Goal: Task Accomplishment & Management: Manage account settings

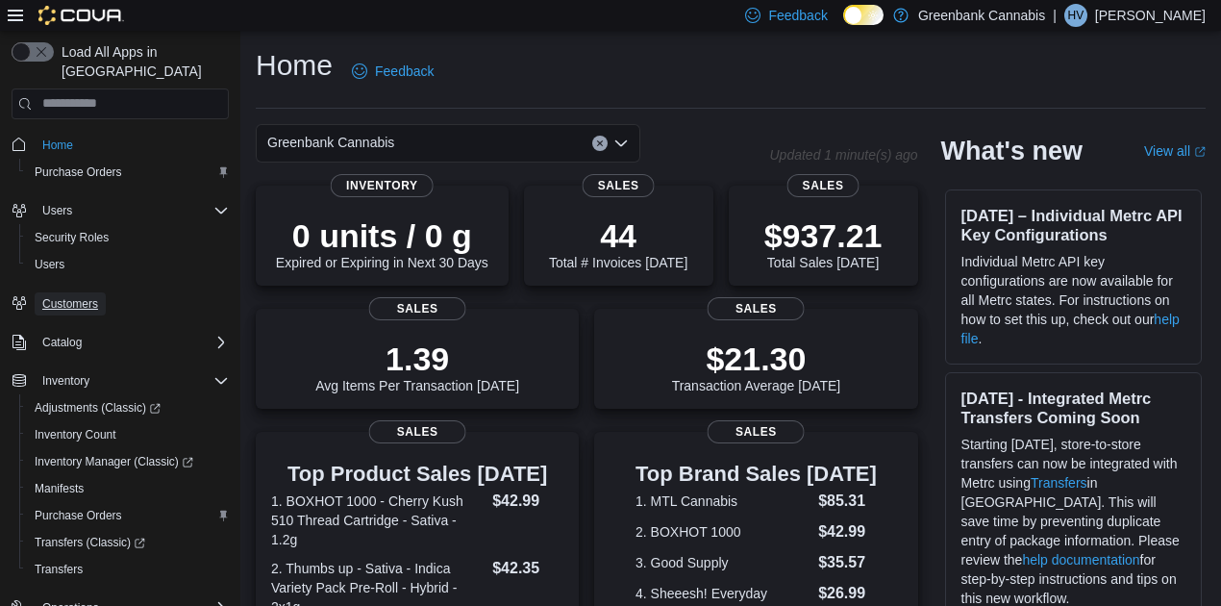
click at [62, 296] on span "Customers" at bounding box center [70, 303] width 56 height 15
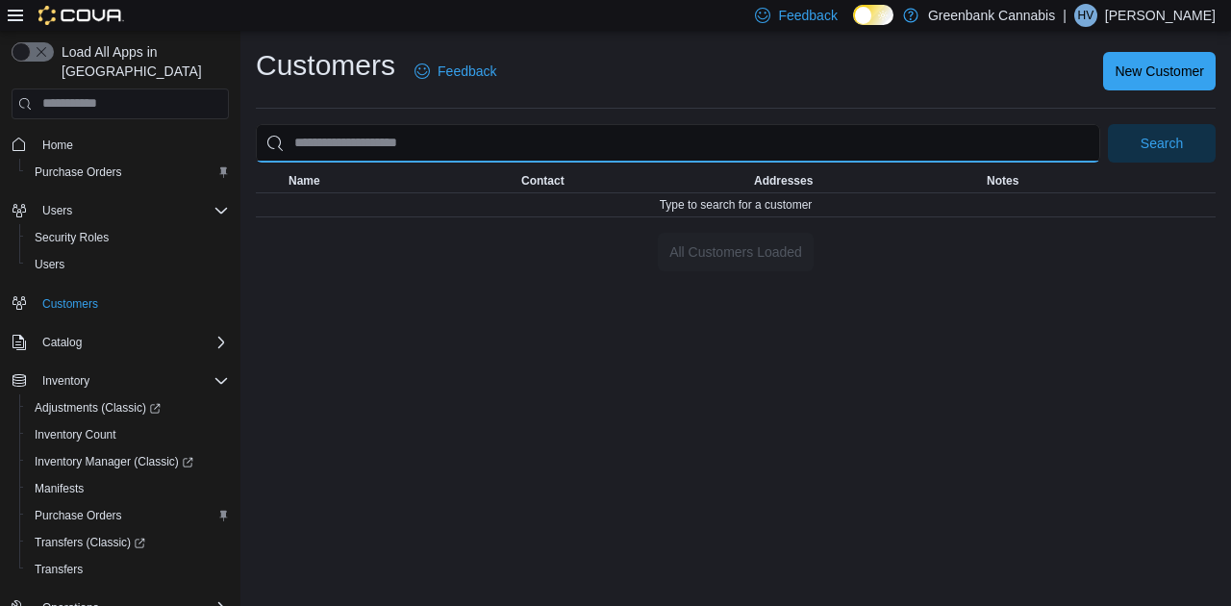
click at [344, 138] on input "search" at bounding box center [678, 143] width 844 height 38
type input "******"
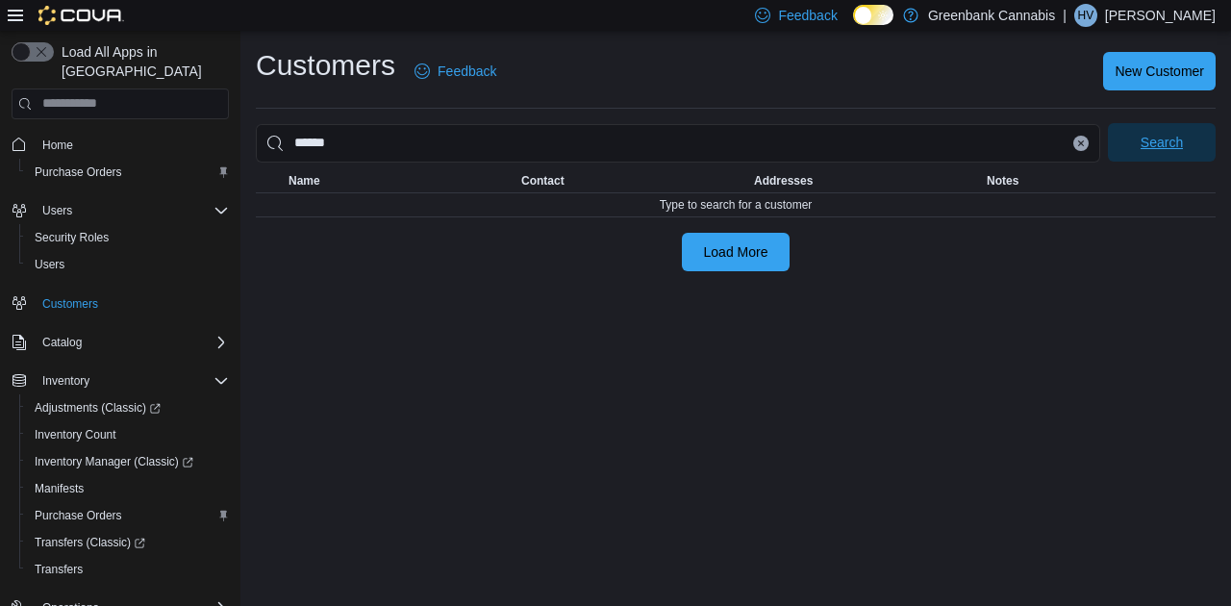
click at [1181, 159] on span "Search" at bounding box center [1161, 142] width 85 height 38
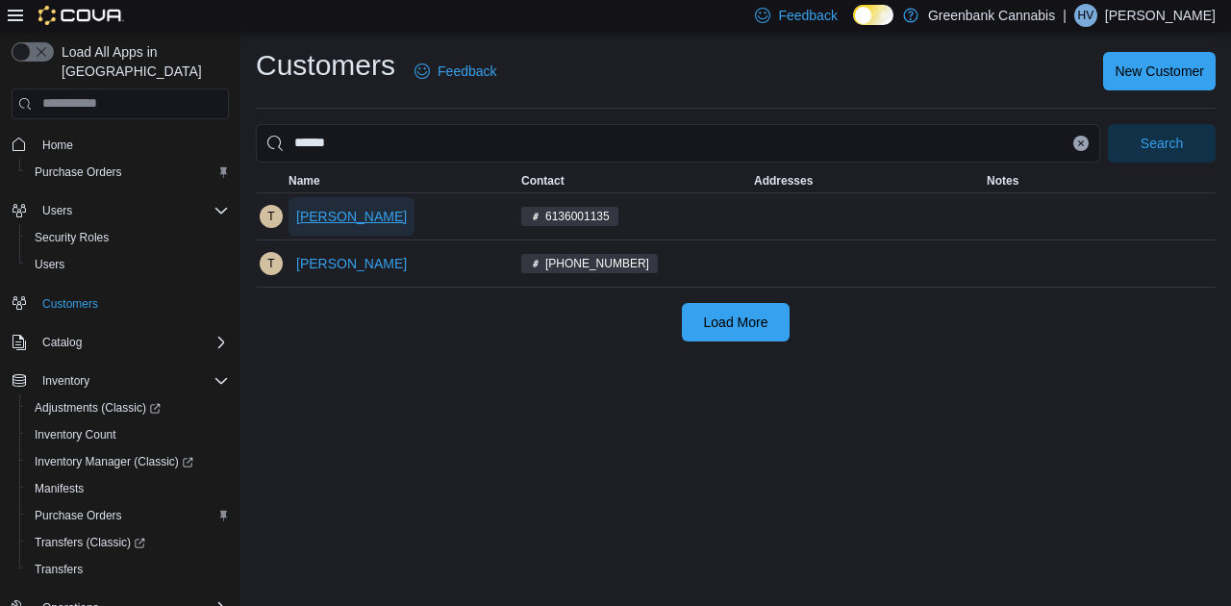
click at [363, 208] on span "[PERSON_NAME]" at bounding box center [351, 216] width 111 height 19
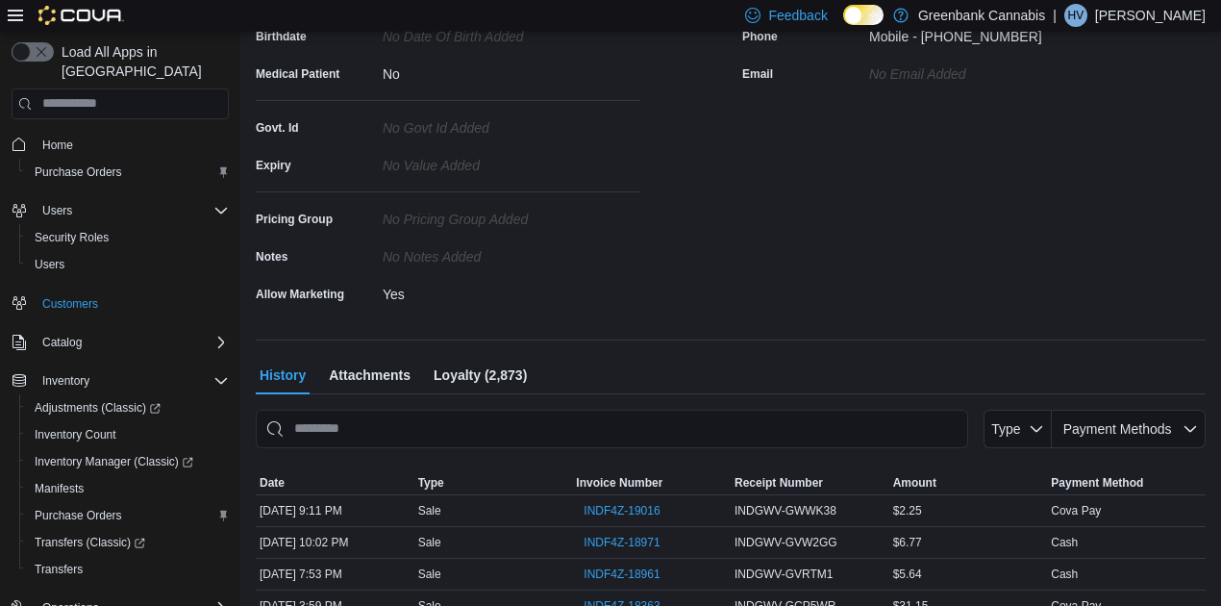
click at [481, 376] on span "Loyalty (2,873)" at bounding box center [480, 375] width 93 height 38
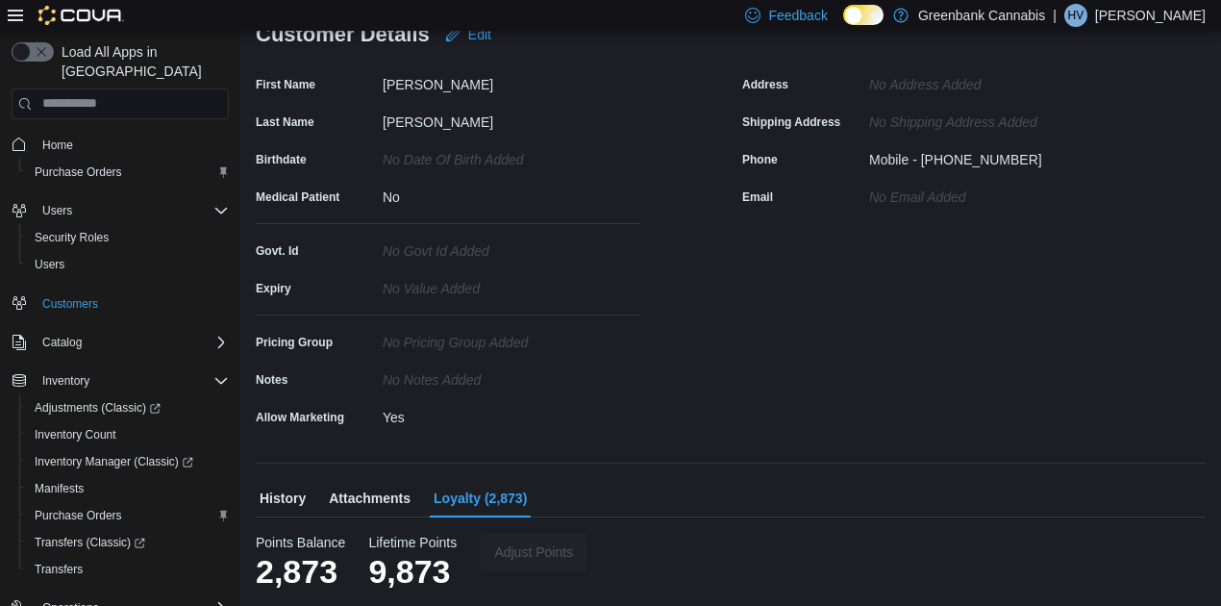
scroll to position [196, 0]
click at [547, 571] on div "Points Balance 2,873 Points Balance 2,873 Lifetime Points 9,873 Lifetime Points…" at bounding box center [731, 563] width 950 height 58
click at [531, 558] on span "Adjust Points" at bounding box center [533, 551] width 79 height 19
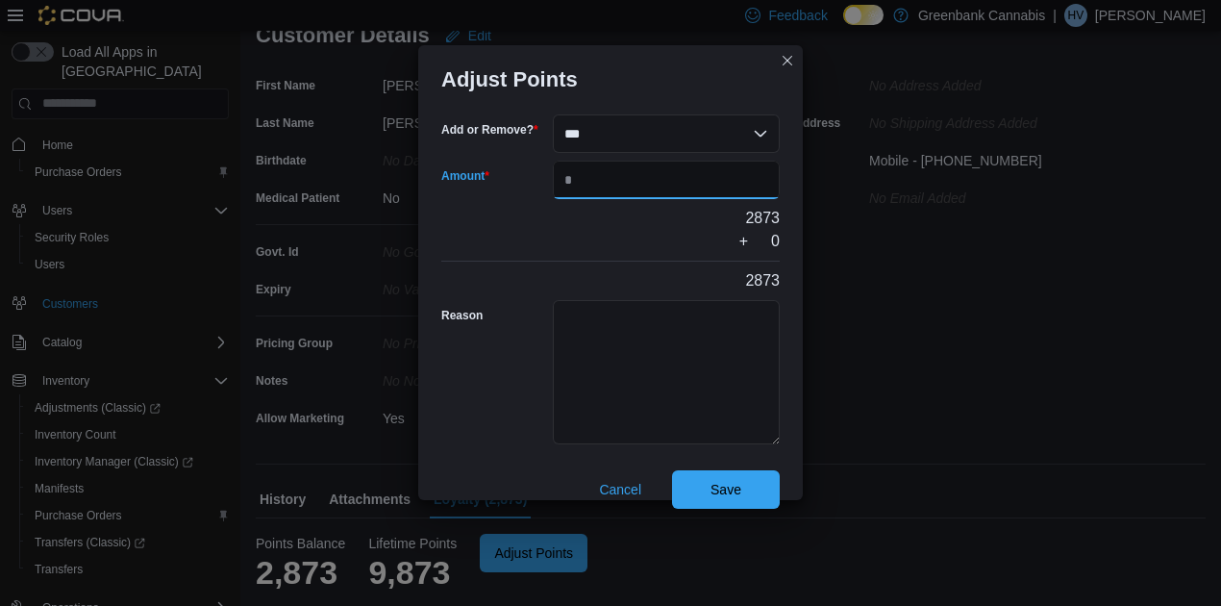
click at [612, 193] on input "Amount" at bounding box center [666, 180] width 227 height 38
click at [784, 58] on div "Adjust Points Add or Remove? *** ****** Amount 2873 + 0 2873 Reason Save Cancel" at bounding box center [610, 272] width 385 height 455
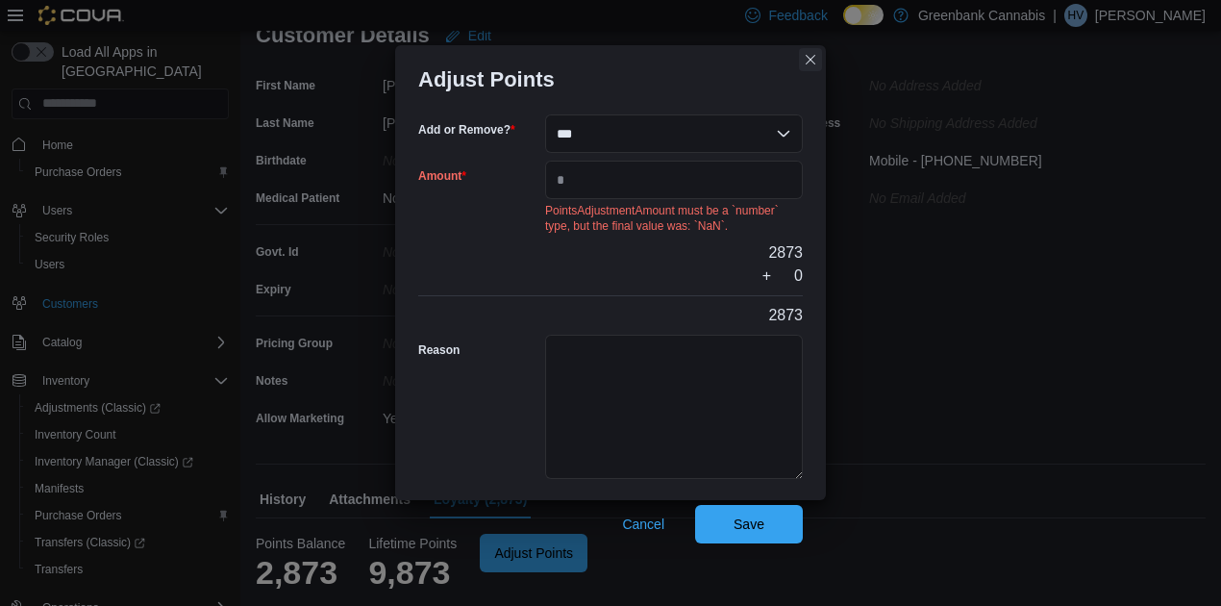
click at [813, 58] on button "Closes this modal window" at bounding box center [810, 59] width 23 height 23
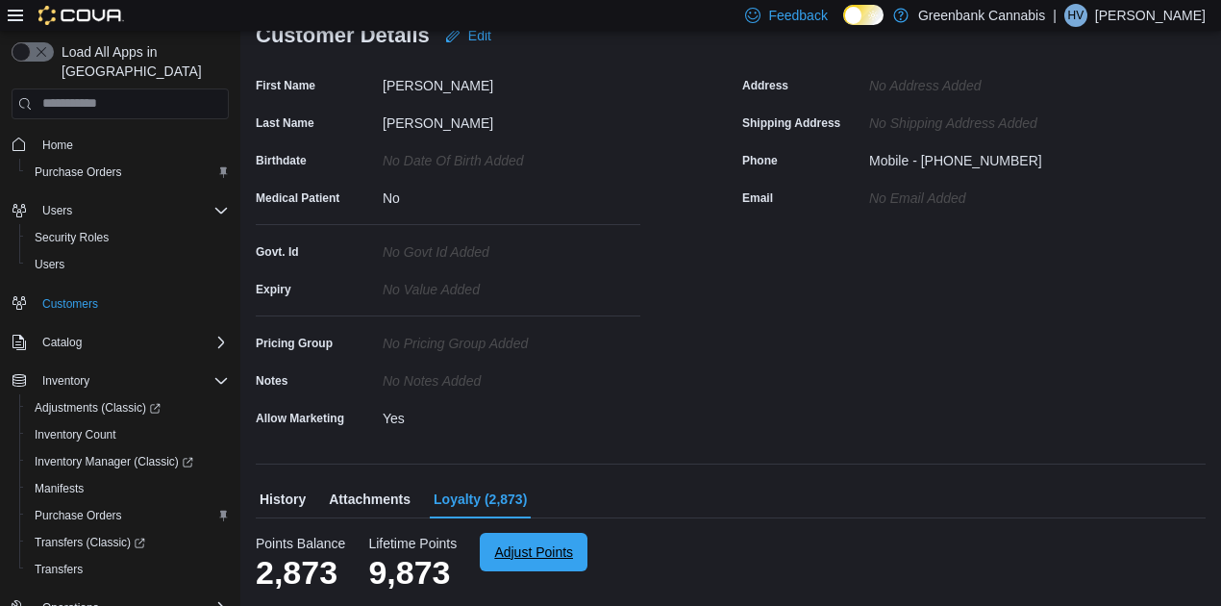
click at [533, 559] on span "Adjust Points" at bounding box center [533, 551] width 79 height 19
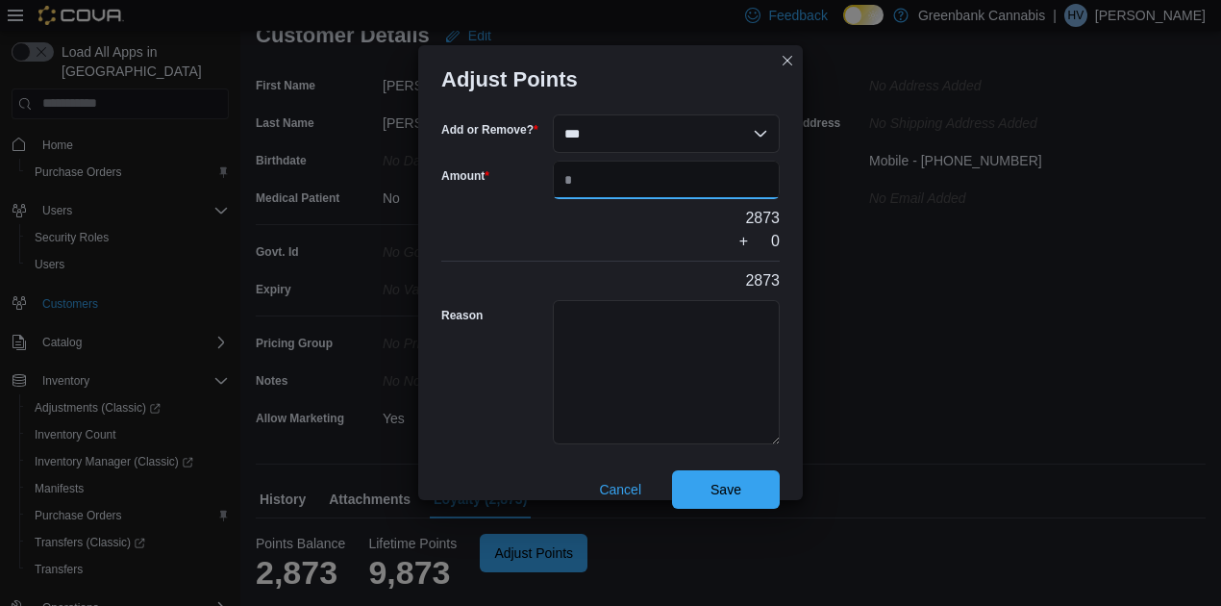
click at [581, 191] on input "Amount" at bounding box center [666, 180] width 227 height 38
type input "****"
click at [702, 483] on span "Save" at bounding box center [726, 488] width 85 height 38
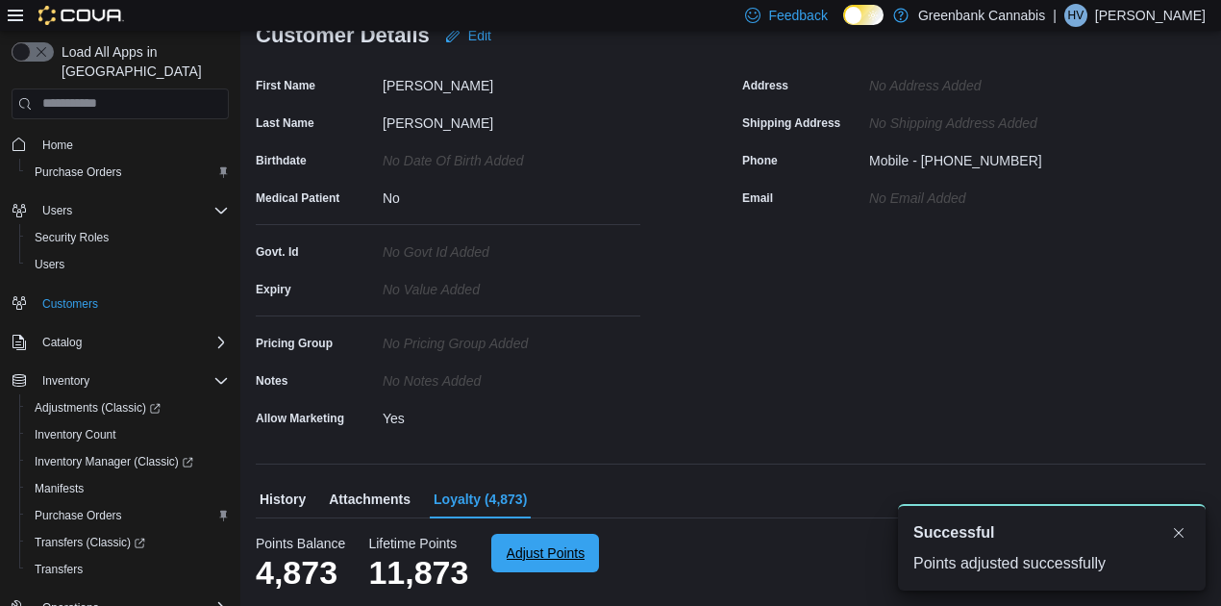
scroll to position [0, 0]
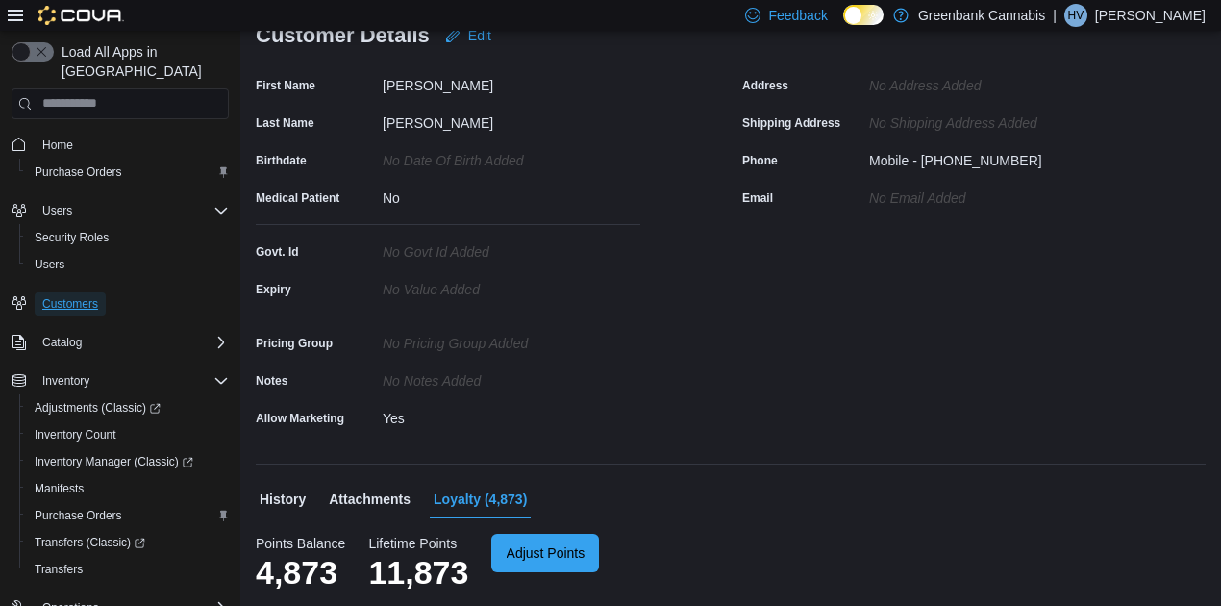
click at [81, 292] on span "Customers" at bounding box center [70, 303] width 56 height 23
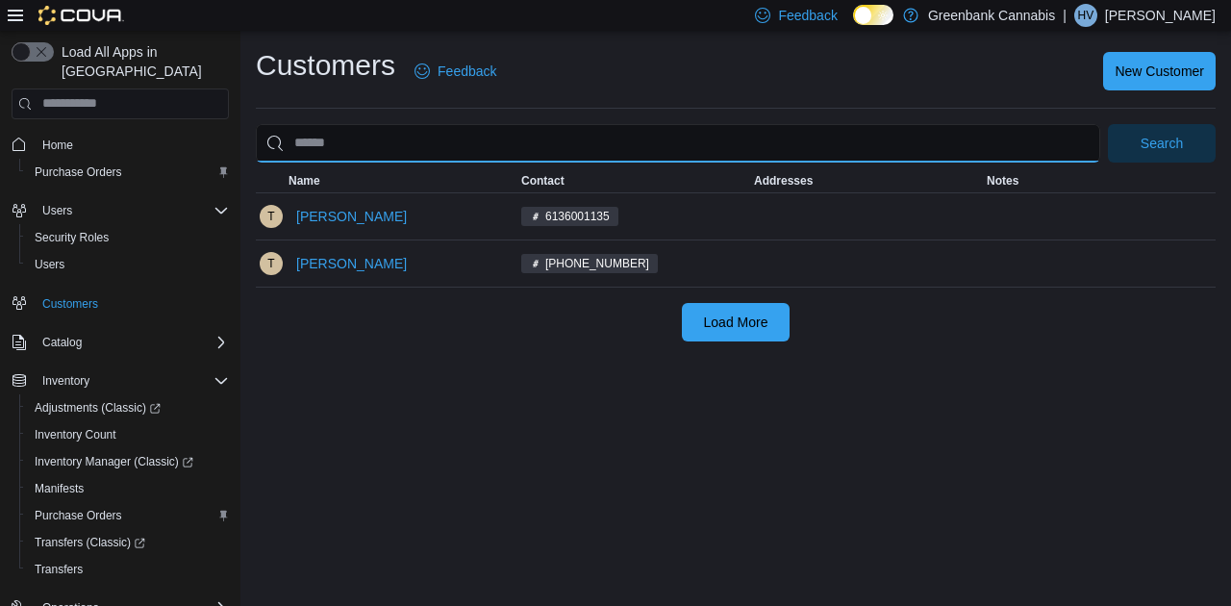
click at [413, 146] on input "search" at bounding box center [678, 143] width 844 height 38
type input "**********"
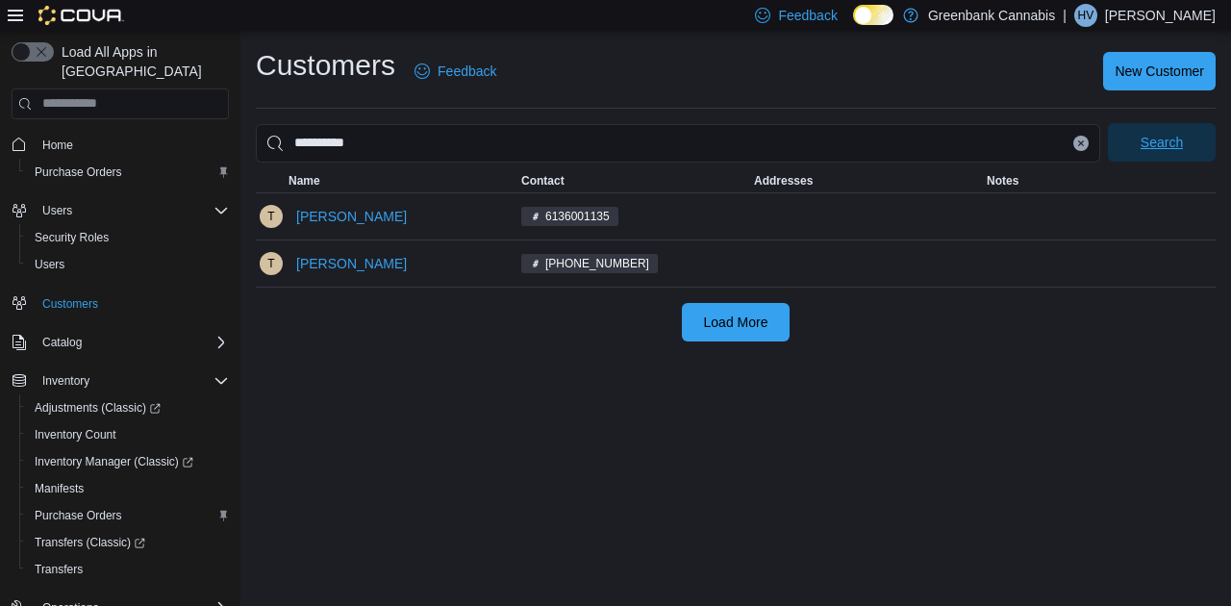
click at [1184, 150] on span "Search" at bounding box center [1161, 142] width 85 height 38
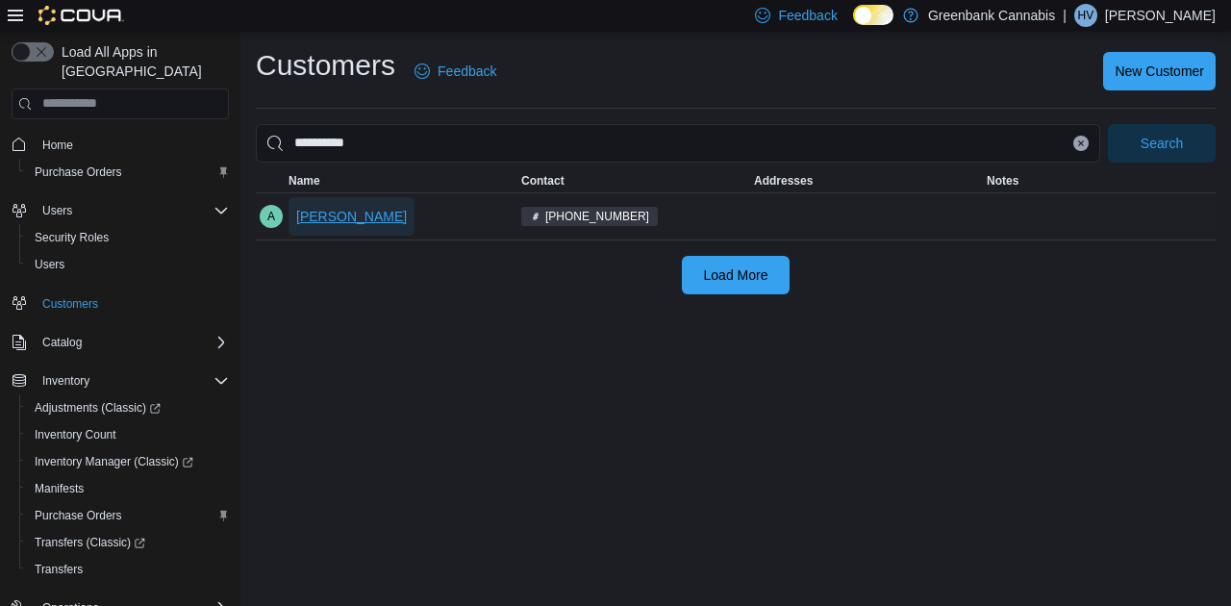
click at [350, 223] on span "[PERSON_NAME]" at bounding box center [351, 216] width 111 height 19
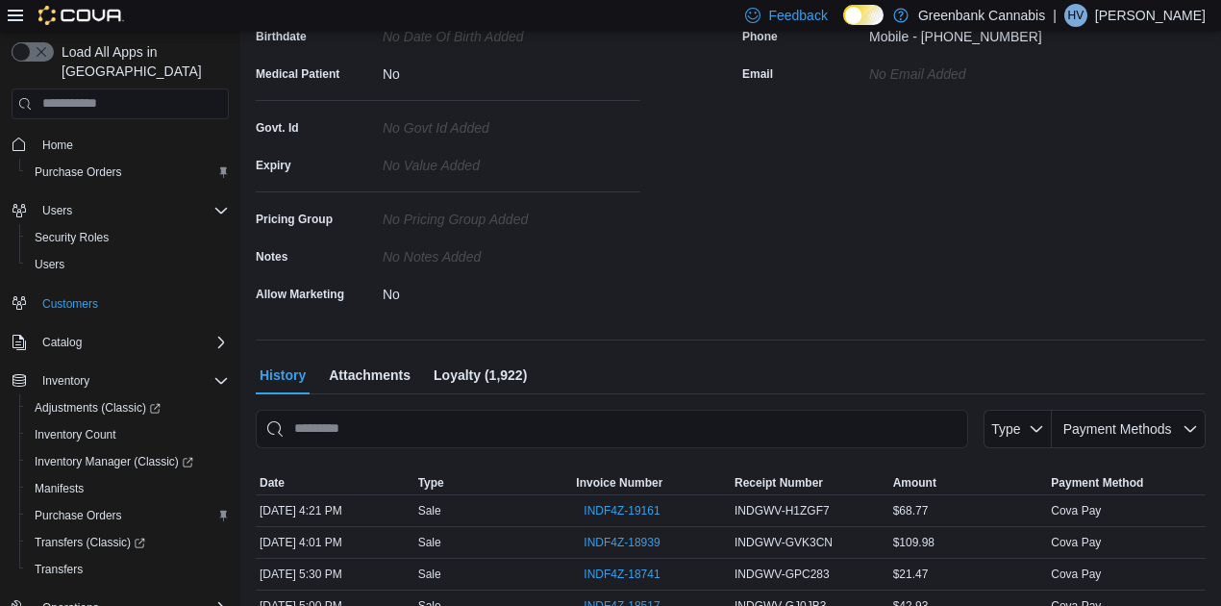
click at [489, 367] on span "Loyalty (1,922)" at bounding box center [480, 375] width 93 height 38
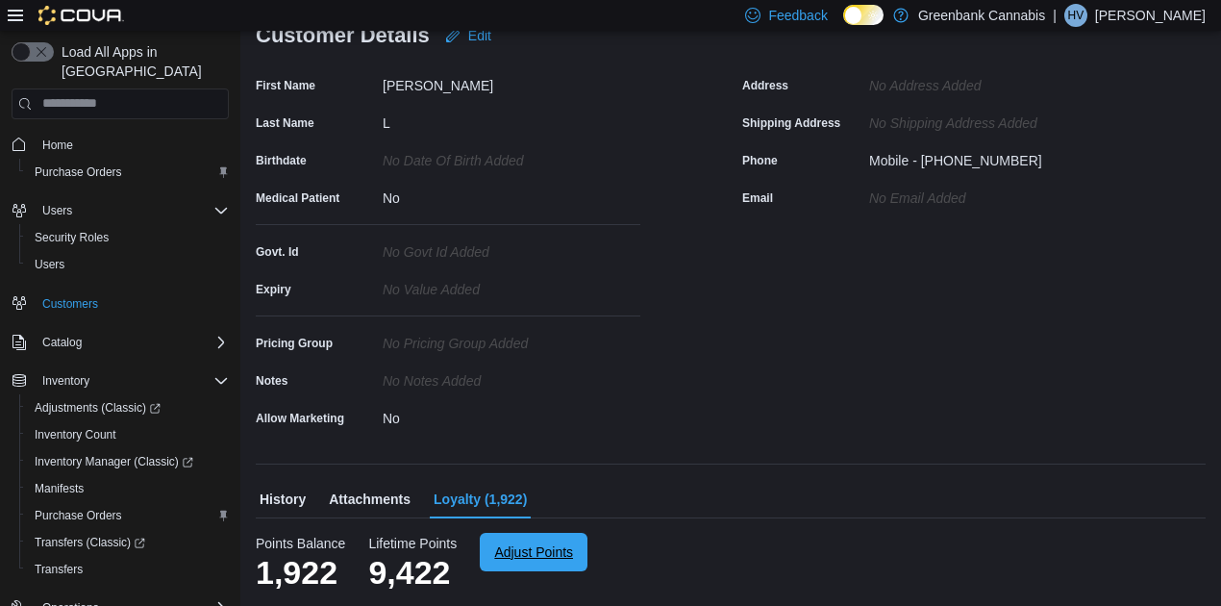
click at [521, 559] on span "Adjust Points" at bounding box center [533, 551] width 79 height 19
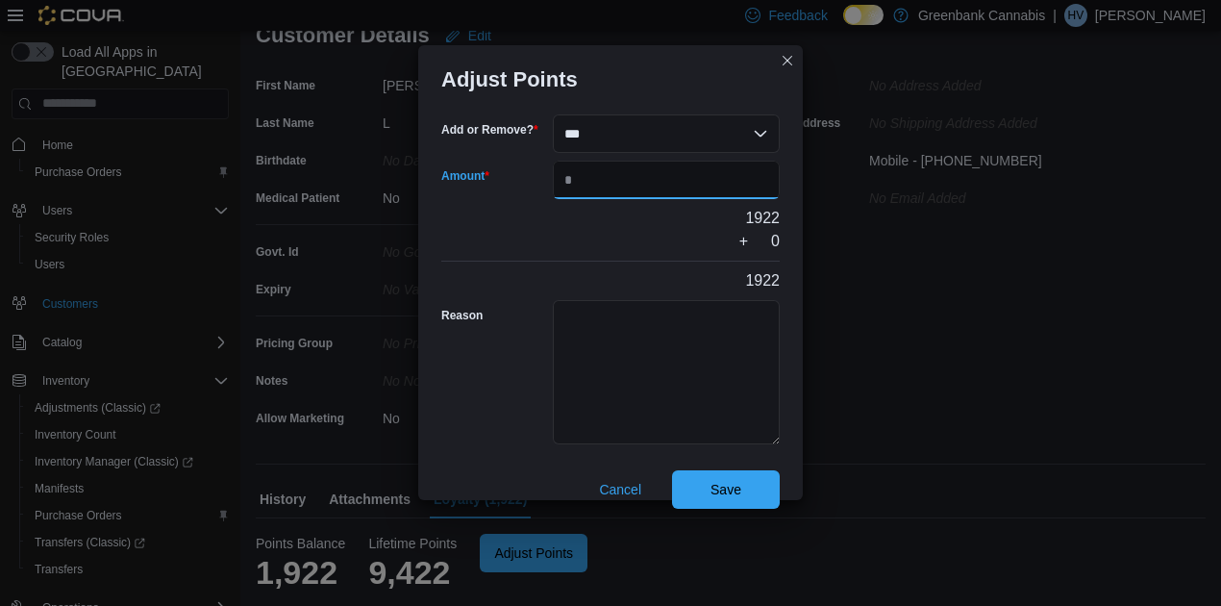
click at [631, 172] on input "Amount" at bounding box center [666, 180] width 227 height 38
type input "***"
click at [731, 489] on span "Save" at bounding box center [726, 488] width 31 height 19
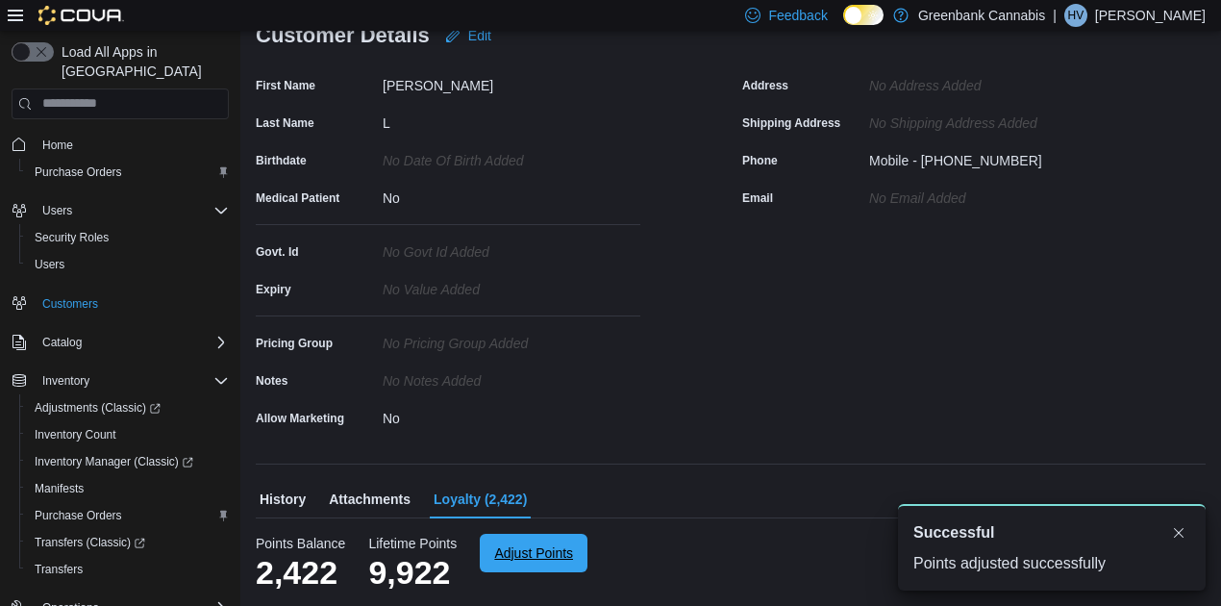
scroll to position [0, 0]
